Goal: Information Seeking & Learning: Learn about a topic

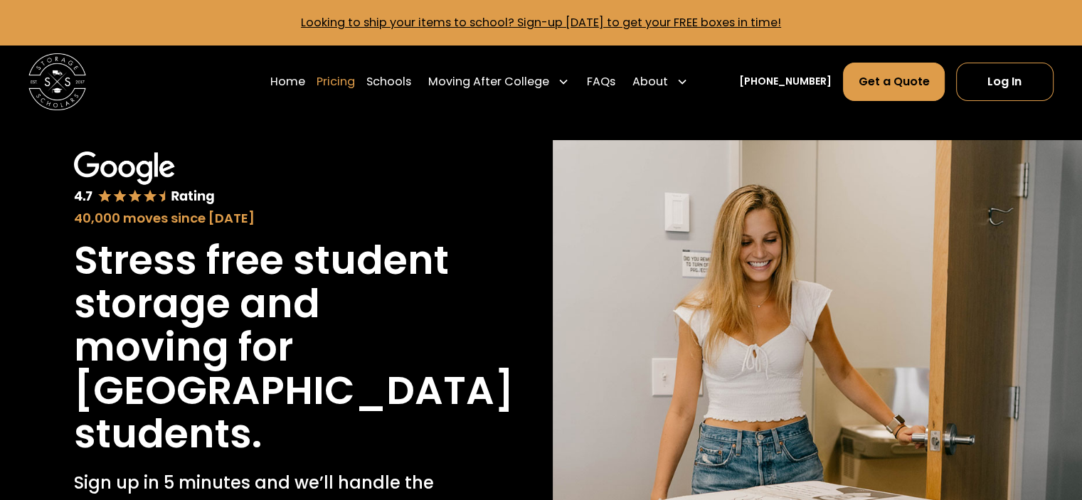
click at [355, 85] on link "Pricing" at bounding box center [336, 82] width 38 height 40
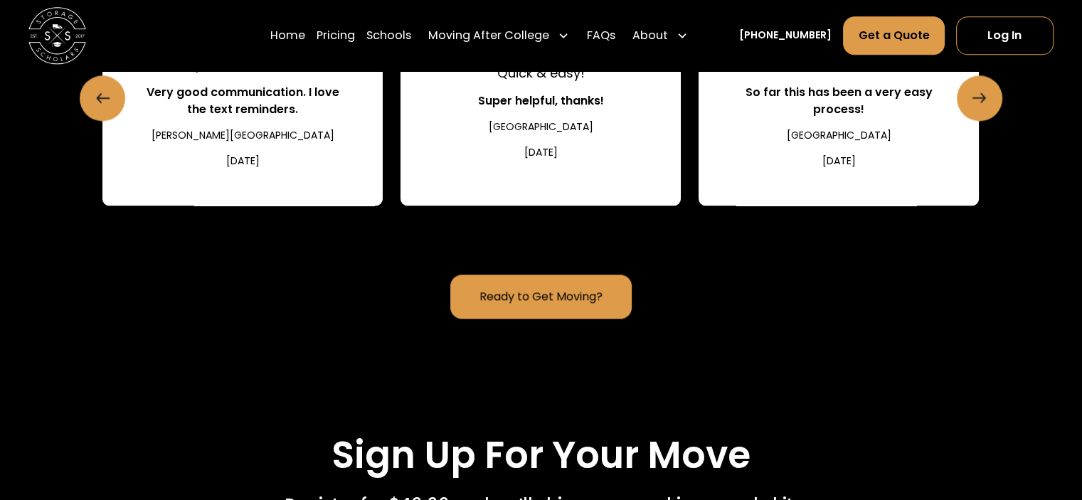
scroll to position [1645, 0]
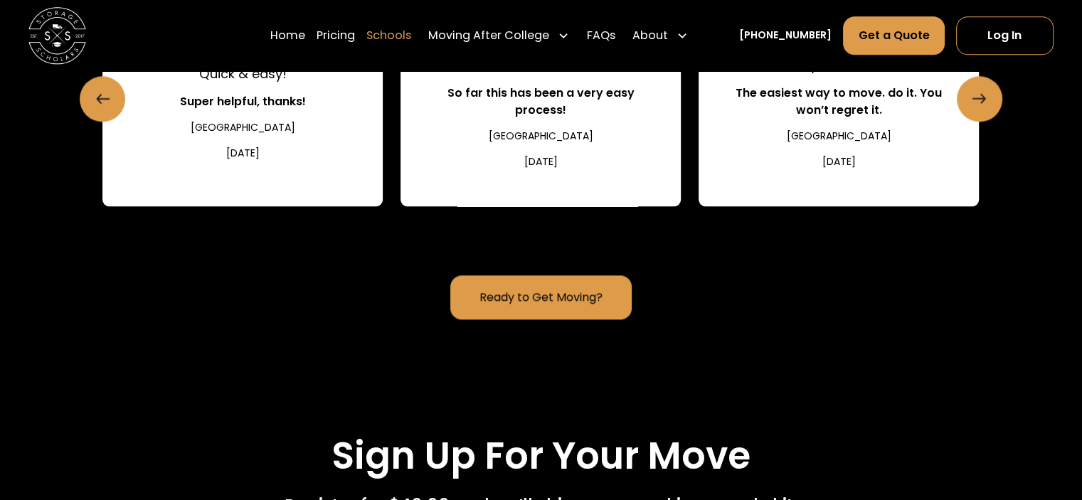
click at [411, 33] on link "Schools" at bounding box center [389, 36] width 45 height 40
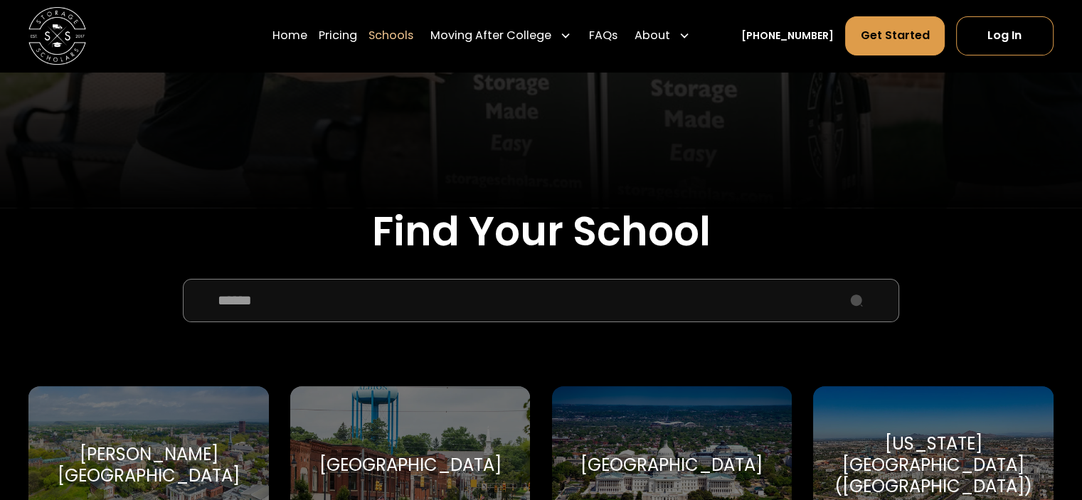
click at [267, 295] on input "School Select Form" at bounding box center [541, 300] width 717 height 43
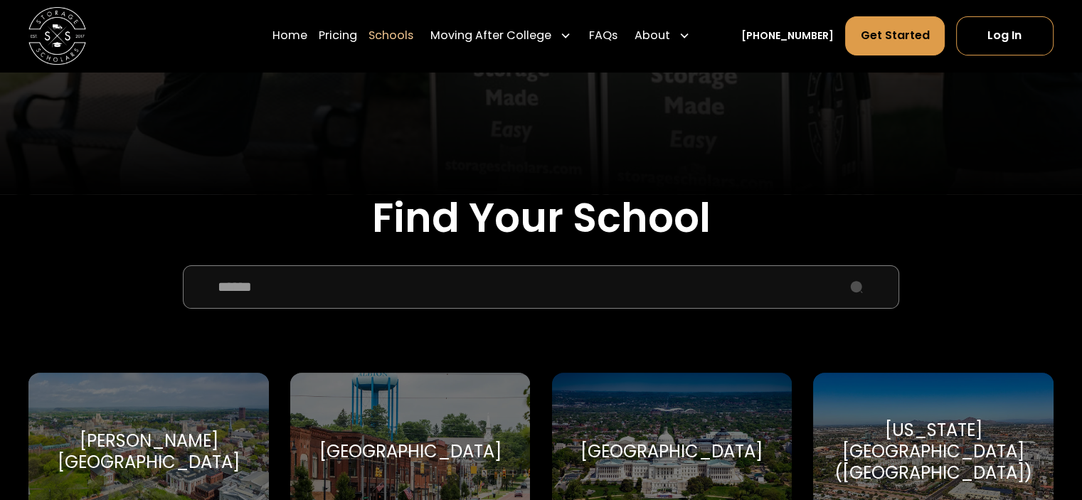
click at [278, 293] on input "School Select Form" at bounding box center [541, 286] width 717 height 43
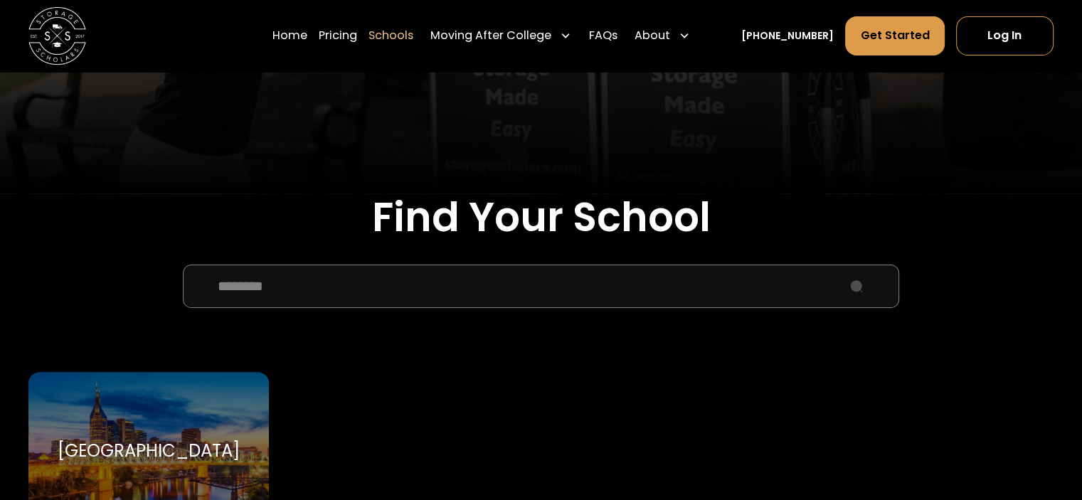
type input "********"
click at [209, 422] on div "Vanderbilt University Vanderbilt University" at bounding box center [148, 451] width 240 height 158
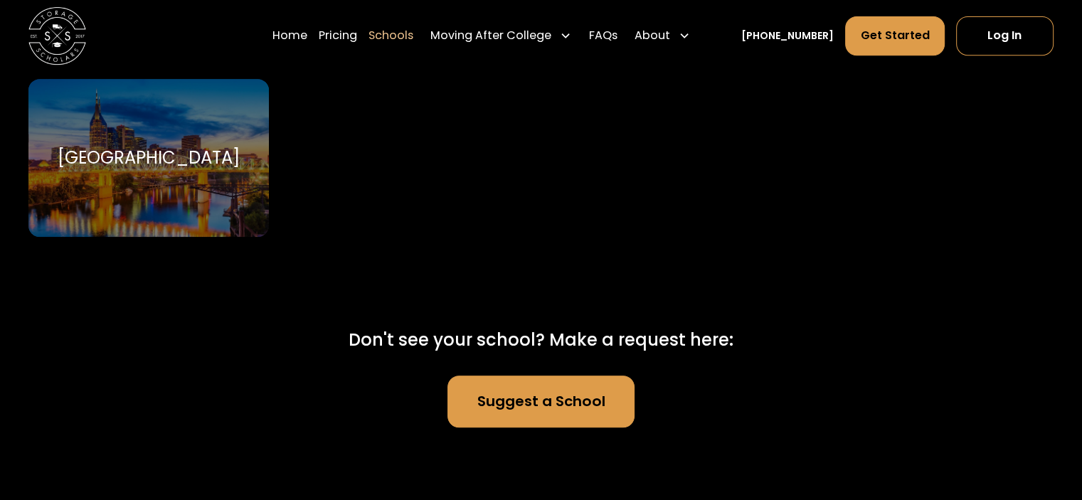
scroll to position [682, 0]
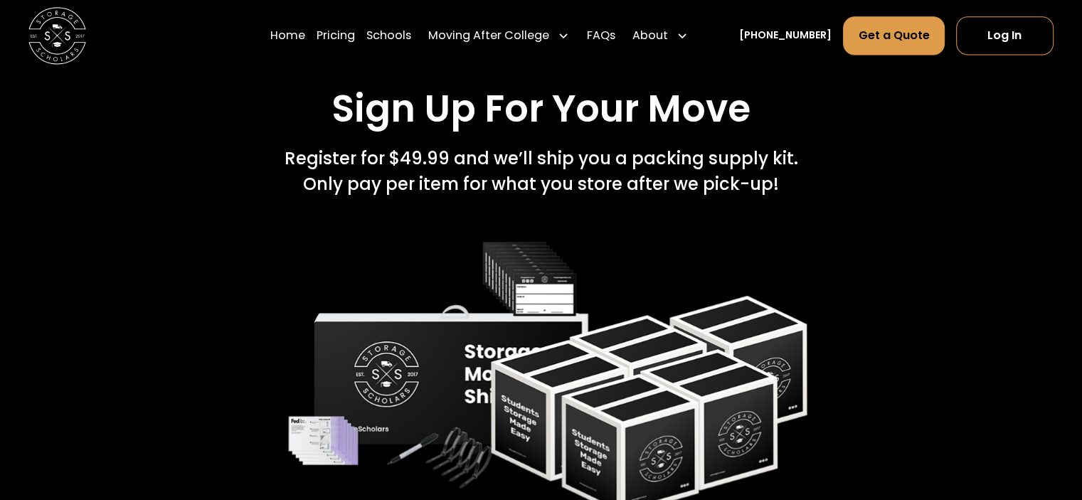
scroll to position [1993, 0]
